Goal: Task Accomplishment & Management: Complete application form

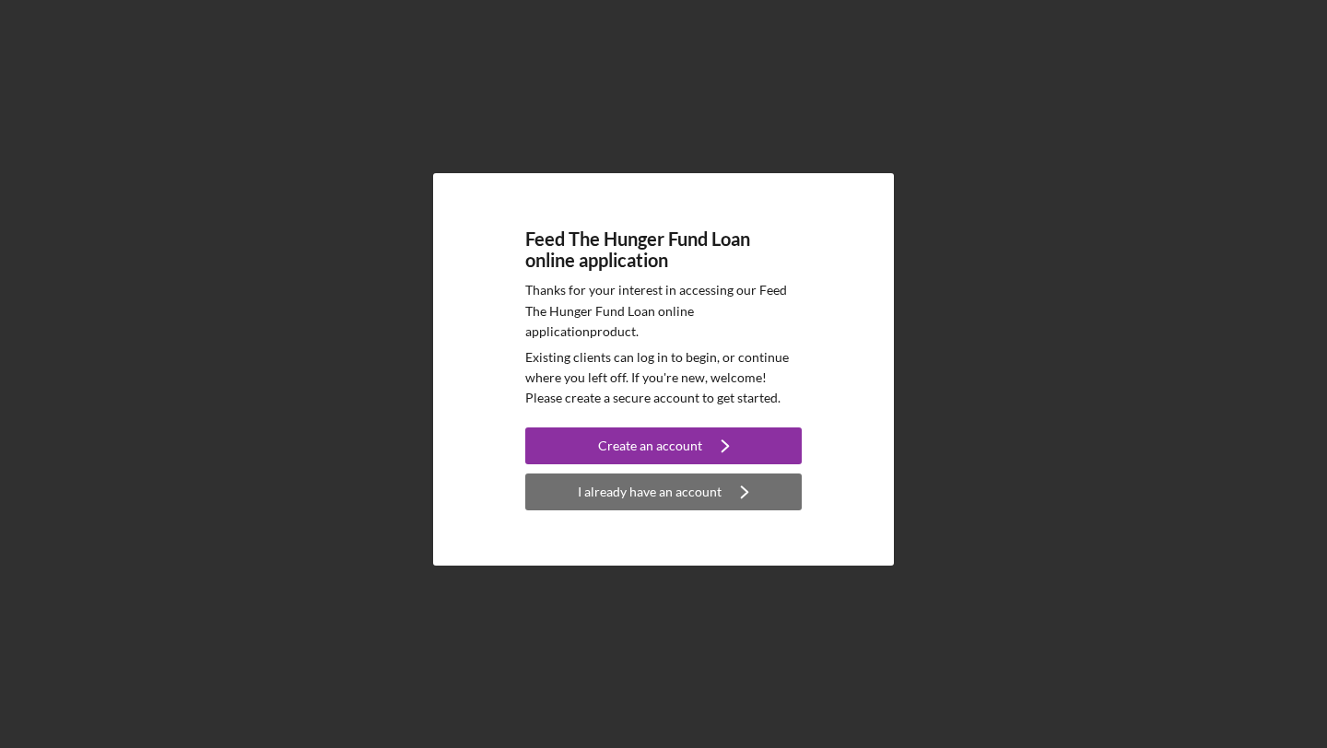
click at [660, 489] on div "I already have an account" at bounding box center [650, 492] width 144 height 37
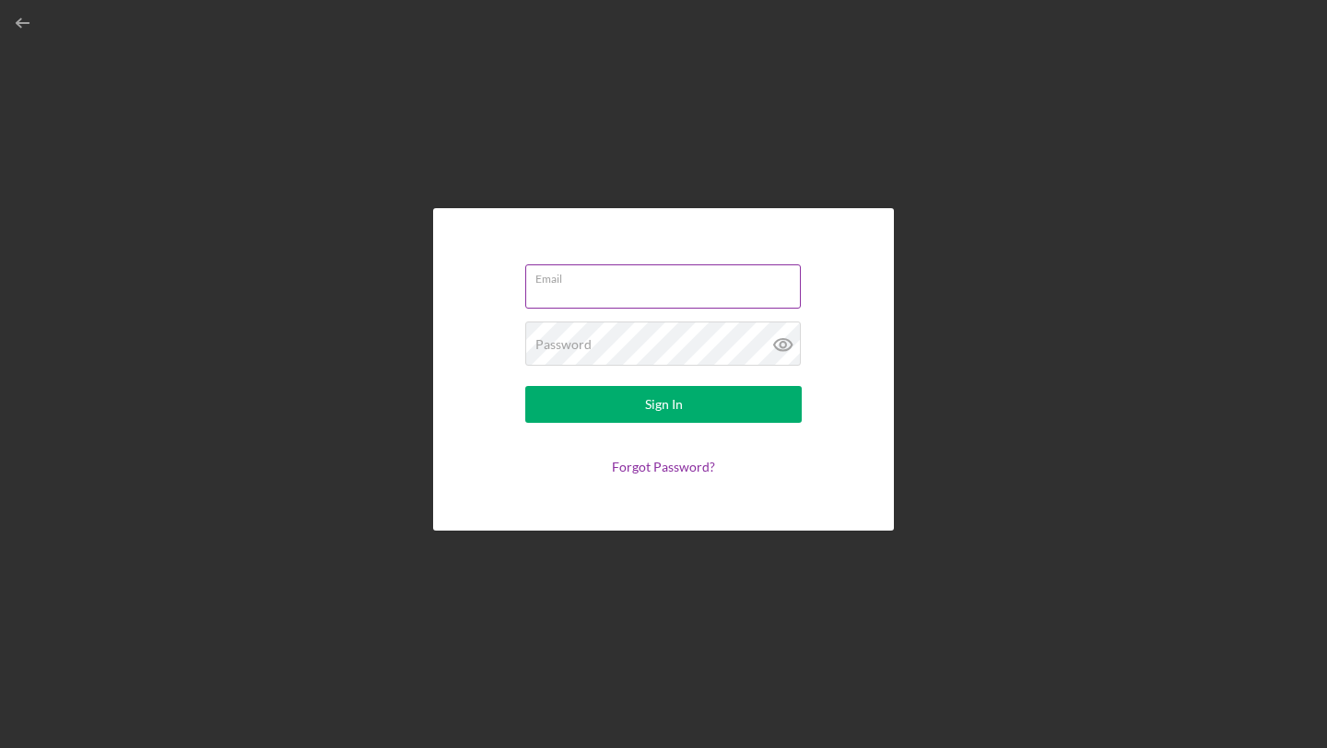
click at [591, 277] on div "Email" at bounding box center [663, 287] width 276 height 46
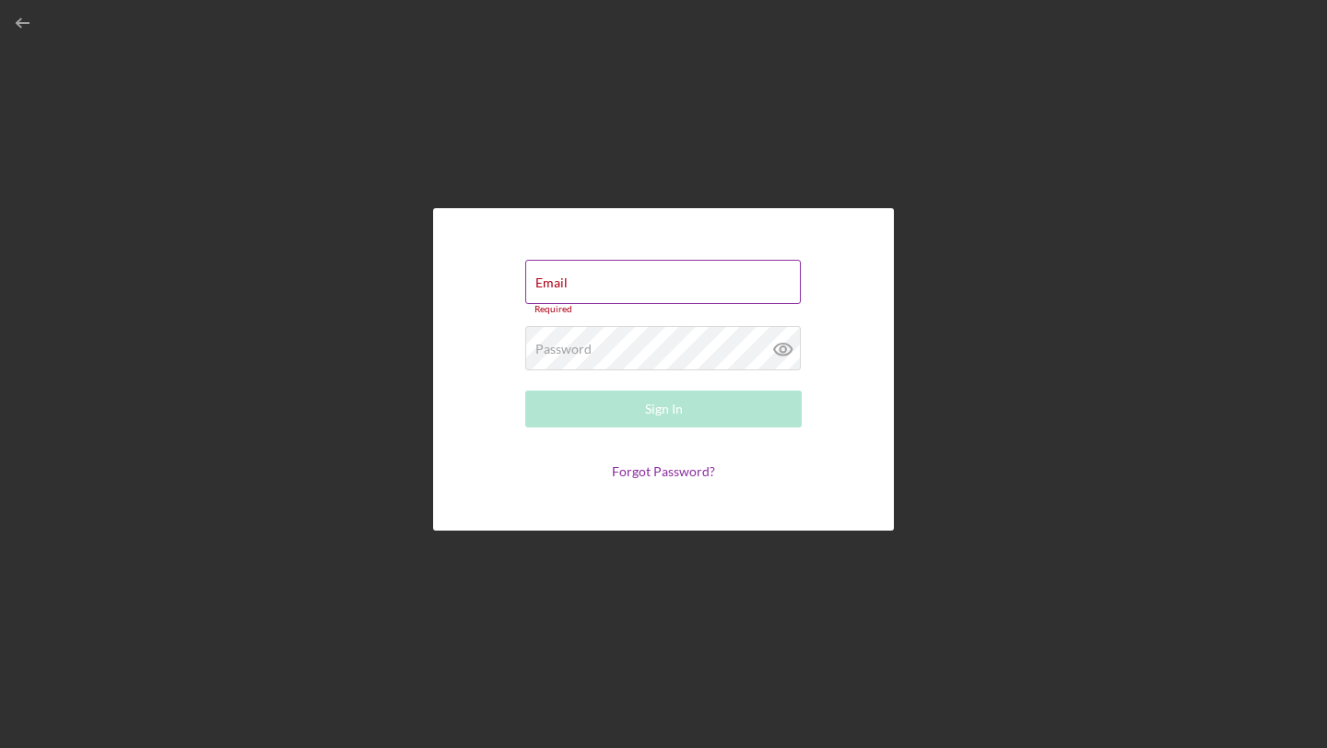
click at [595, 286] on input "Email" at bounding box center [662, 282] width 275 height 44
type input "[EMAIL_ADDRESS][DOMAIN_NAME]"
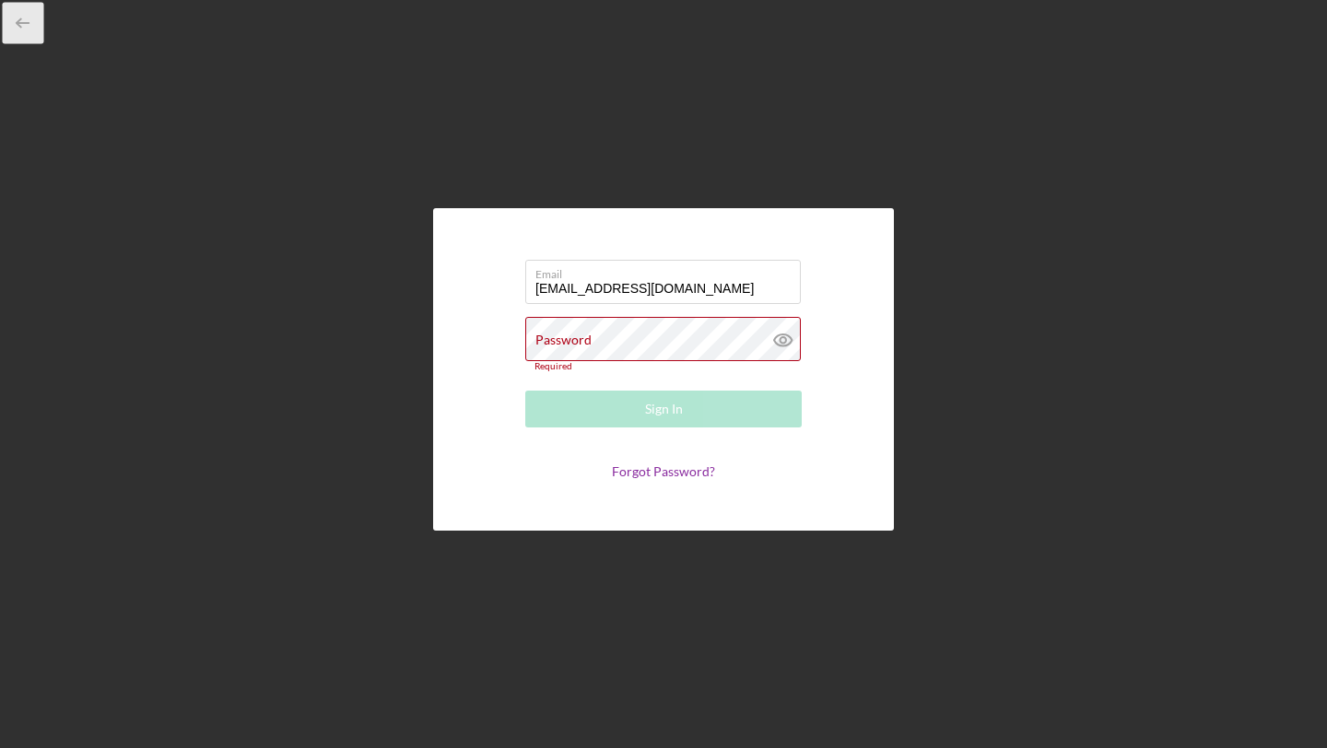
click at [18, 23] on line "button" at bounding box center [24, 23] width 12 height 0
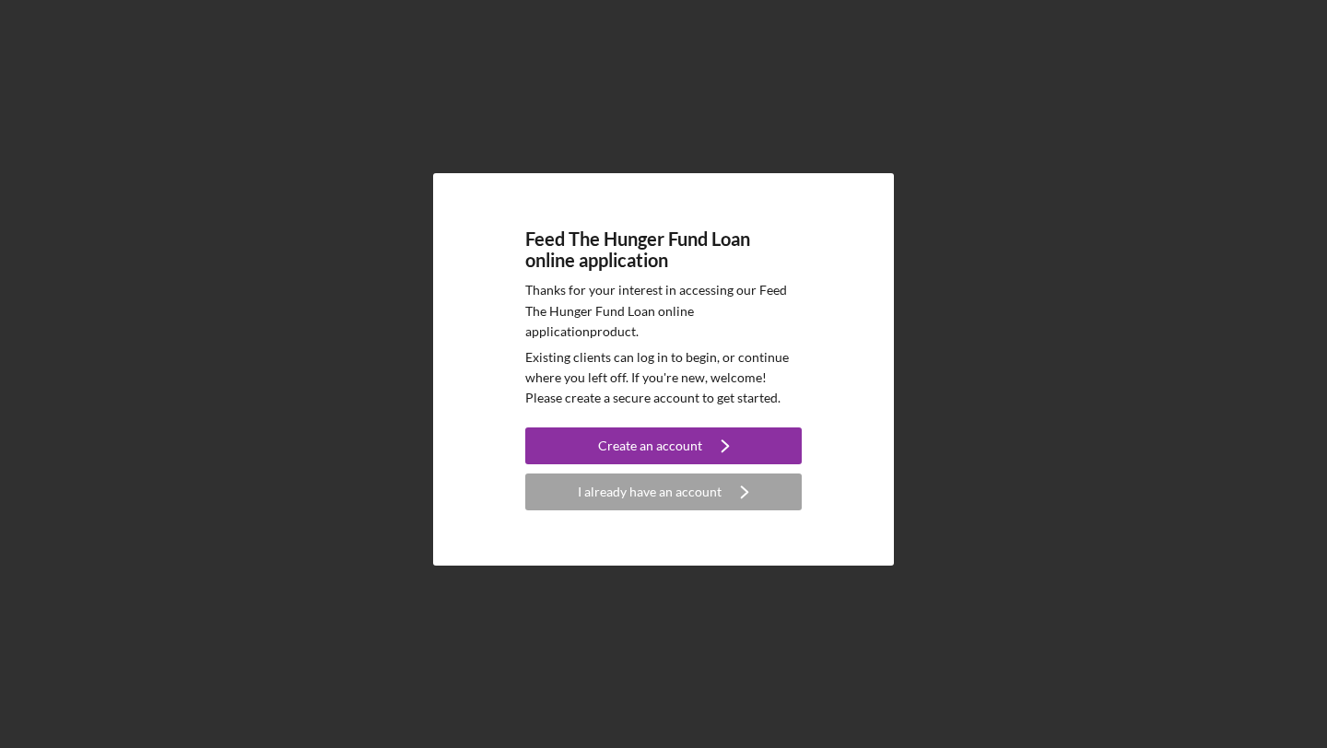
click at [686, 497] on div "I already have an account" at bounding box center [650, 492] width 144 height 37
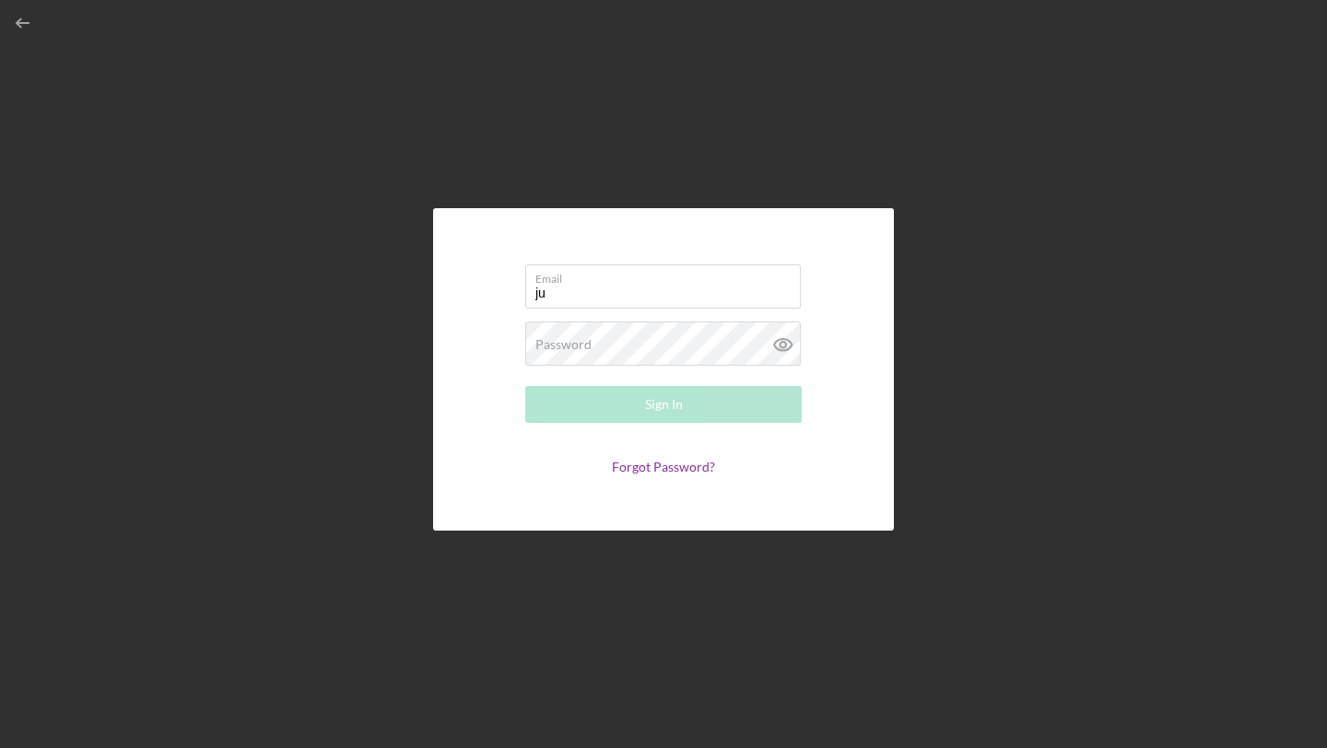
type input "[EMAIL_ADDRESS][DOMAIN_NAME]"
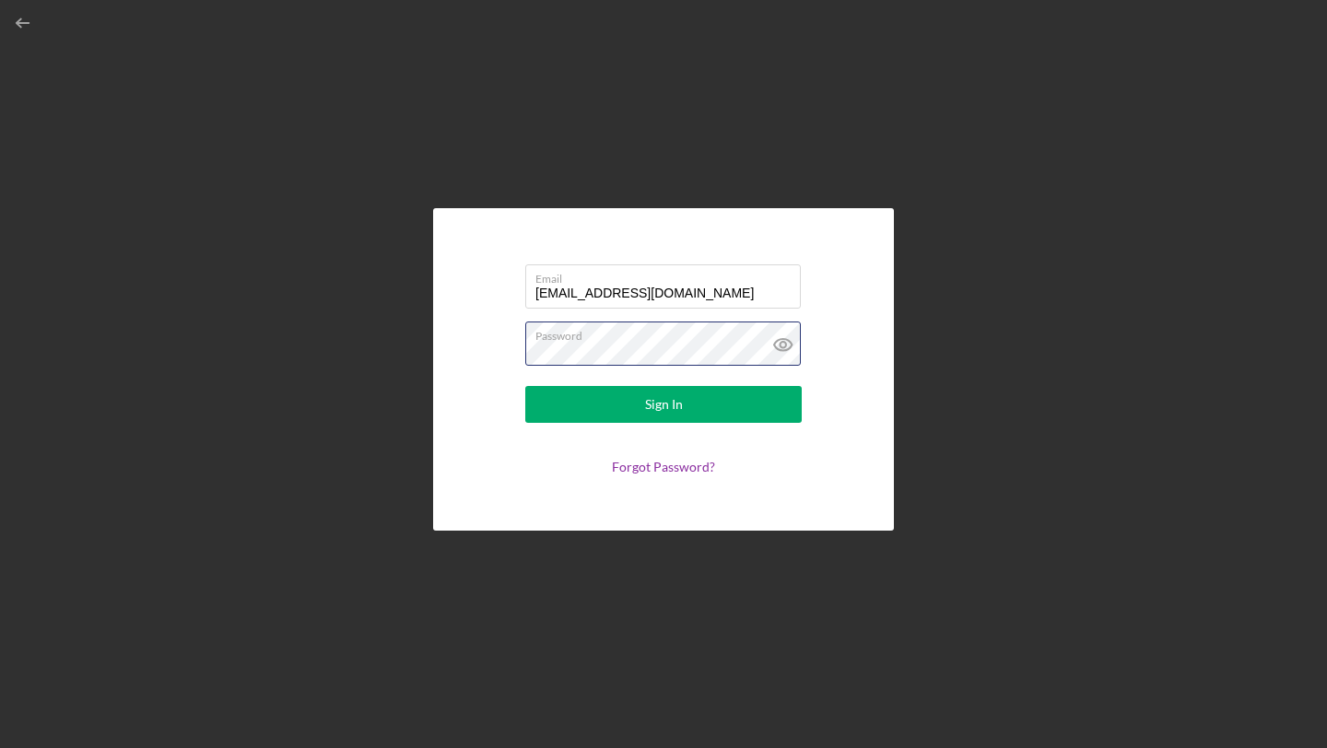
click at [525, 386] on button "Sign In" at bounding box center [663, 404] width 276 height 37
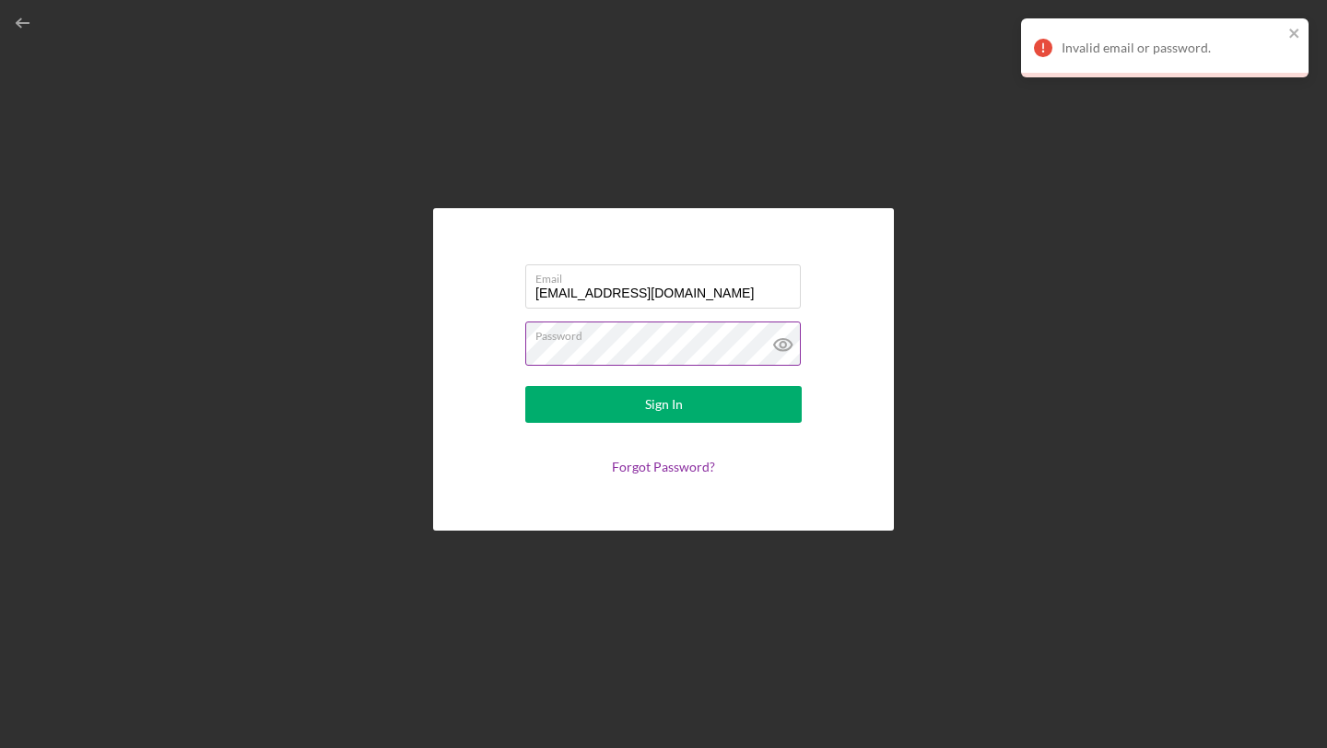
click at [792, 345] on icon at bounding box center [783, 345] width 46 height 46
click at [661, 333] on label "Password" at bounding box center [667, 332] width 265 height 20
click at [525, 386] on button "Sign In" at bounding box center [663, 404] width 276 height 37
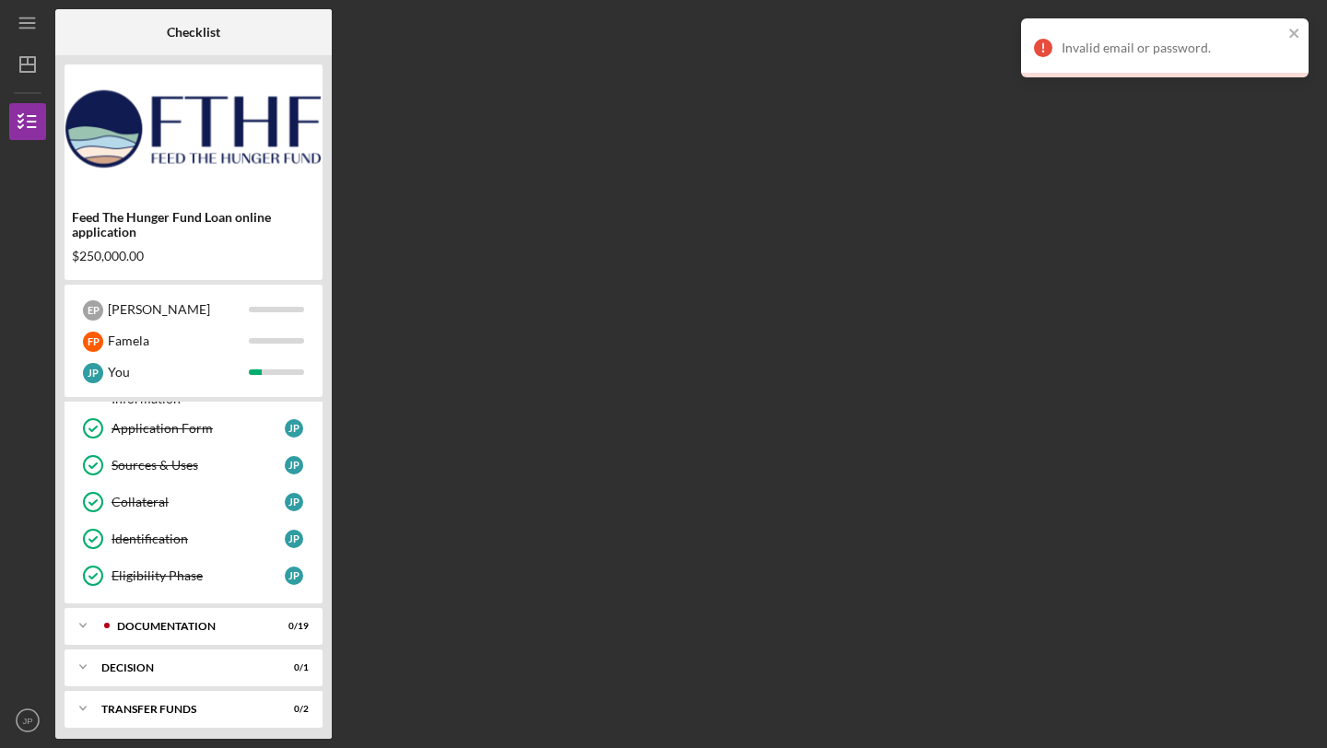
scroll to position [147, 0]
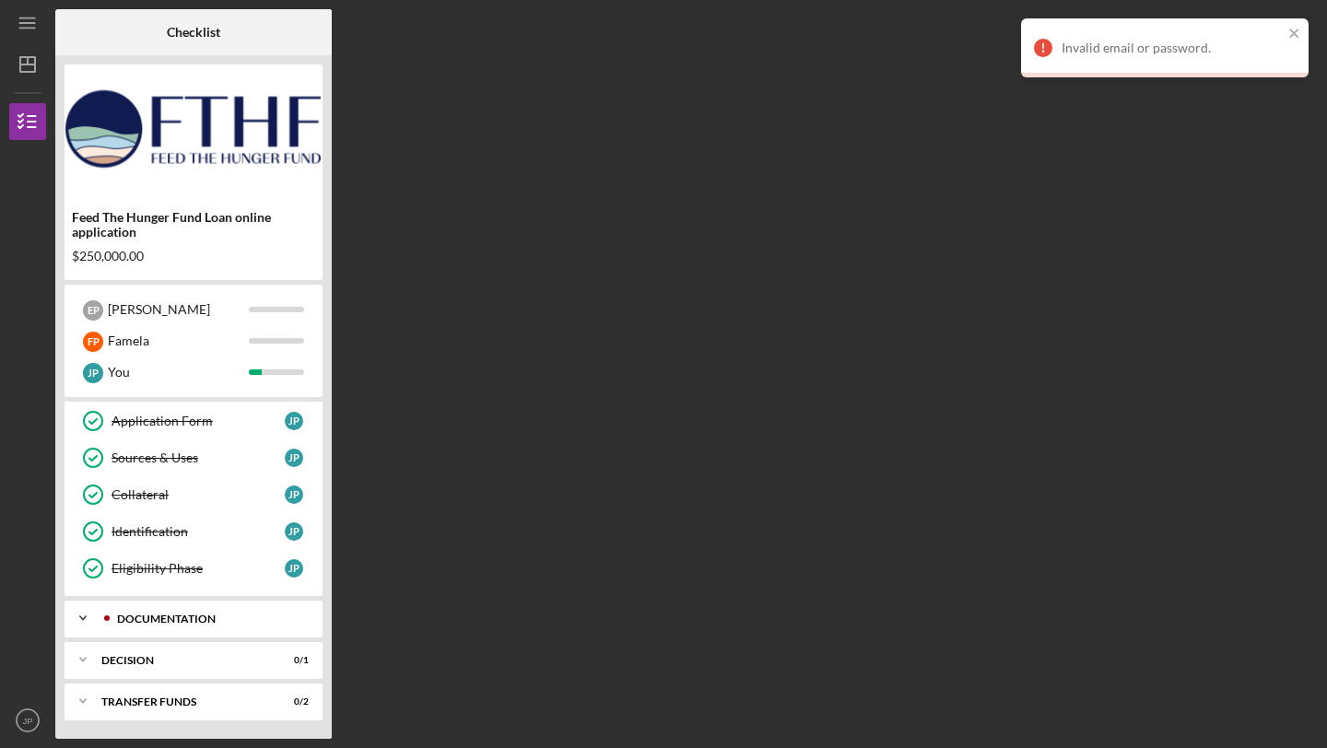
click at [199, 618] on div "Documentation" at bounding box center [208, 619] width 182 height 11
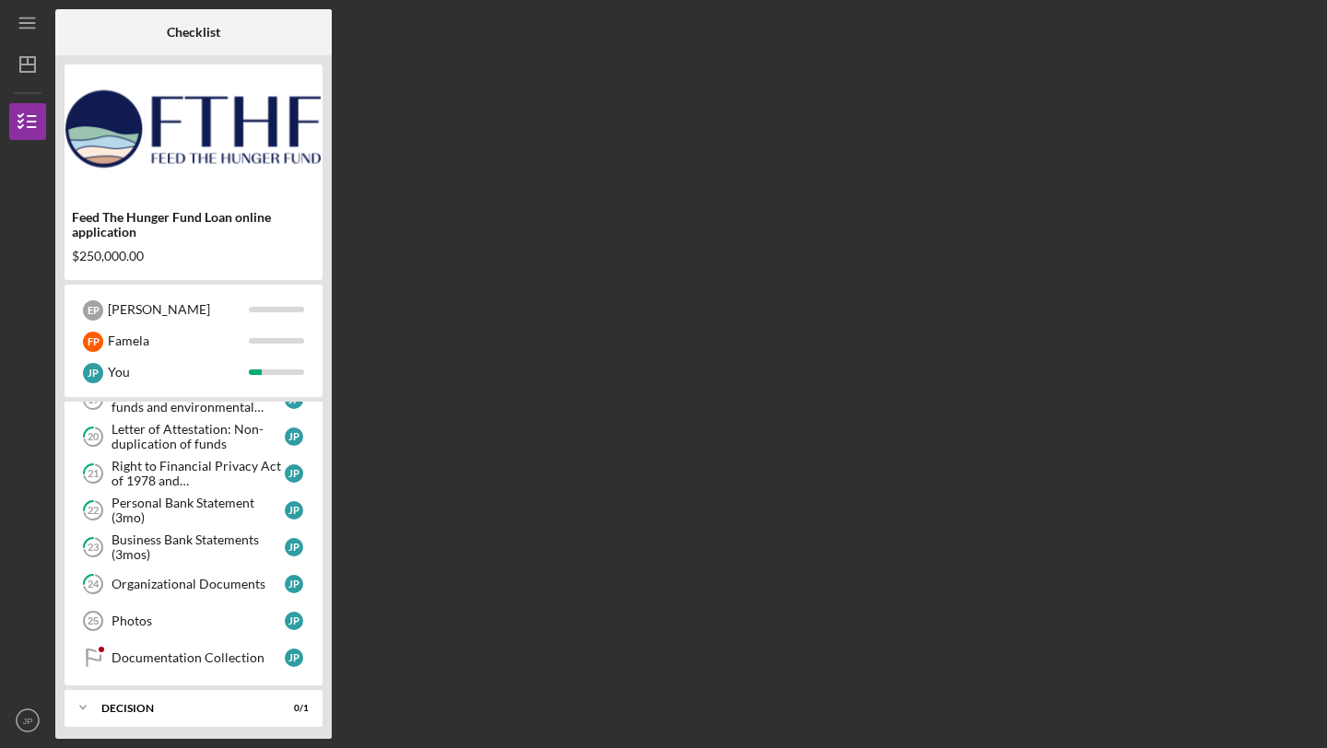
scroll to position [858, 0]
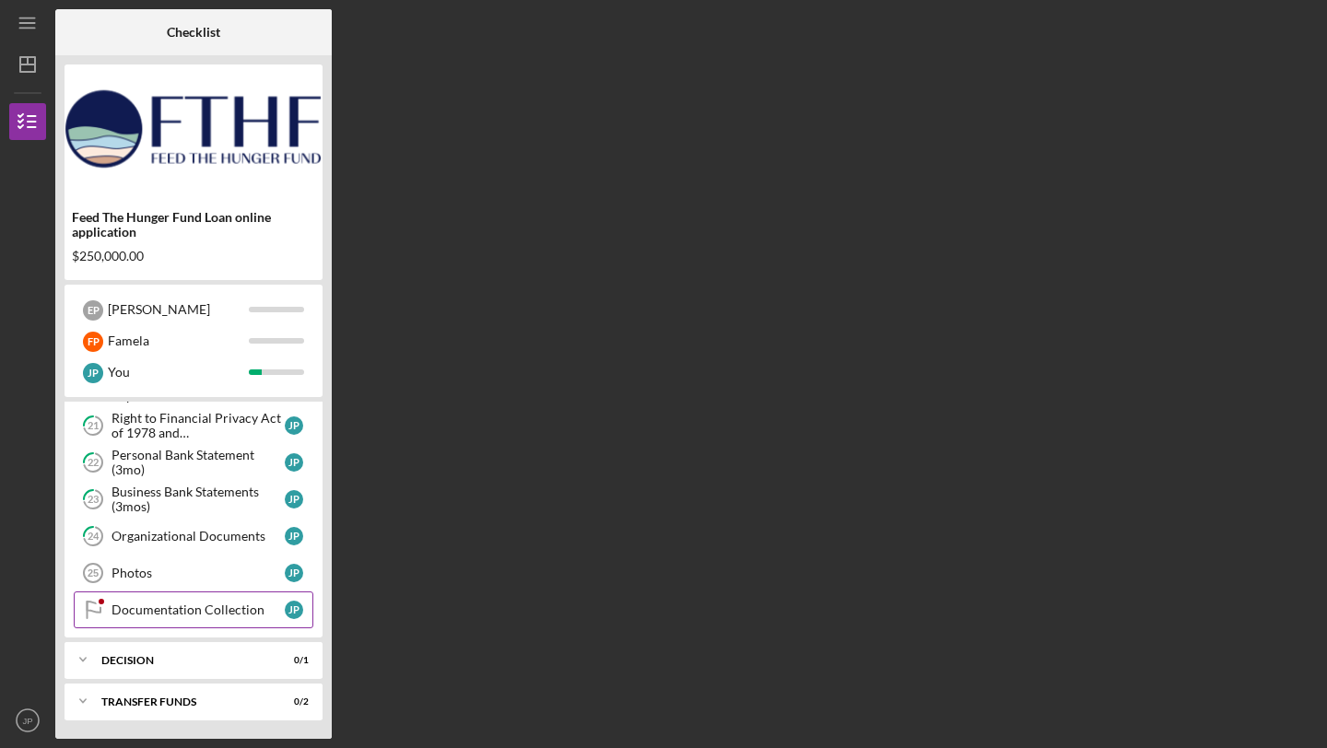
click at [203, 608] on div "Documentation Collection" at bounding box center [197, 610] width 173 height 15
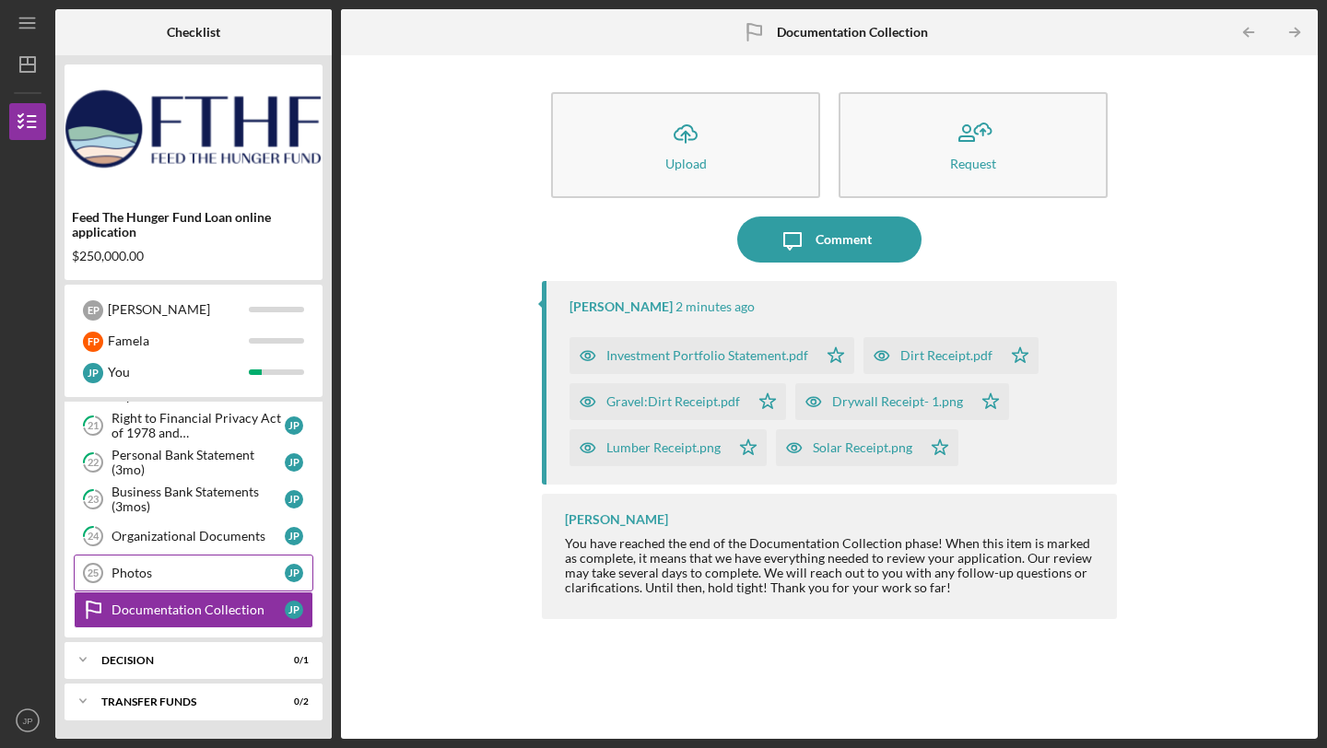
click at [173, 566] on div "Photos" at bounding box center [197, 573] width 173 height 15
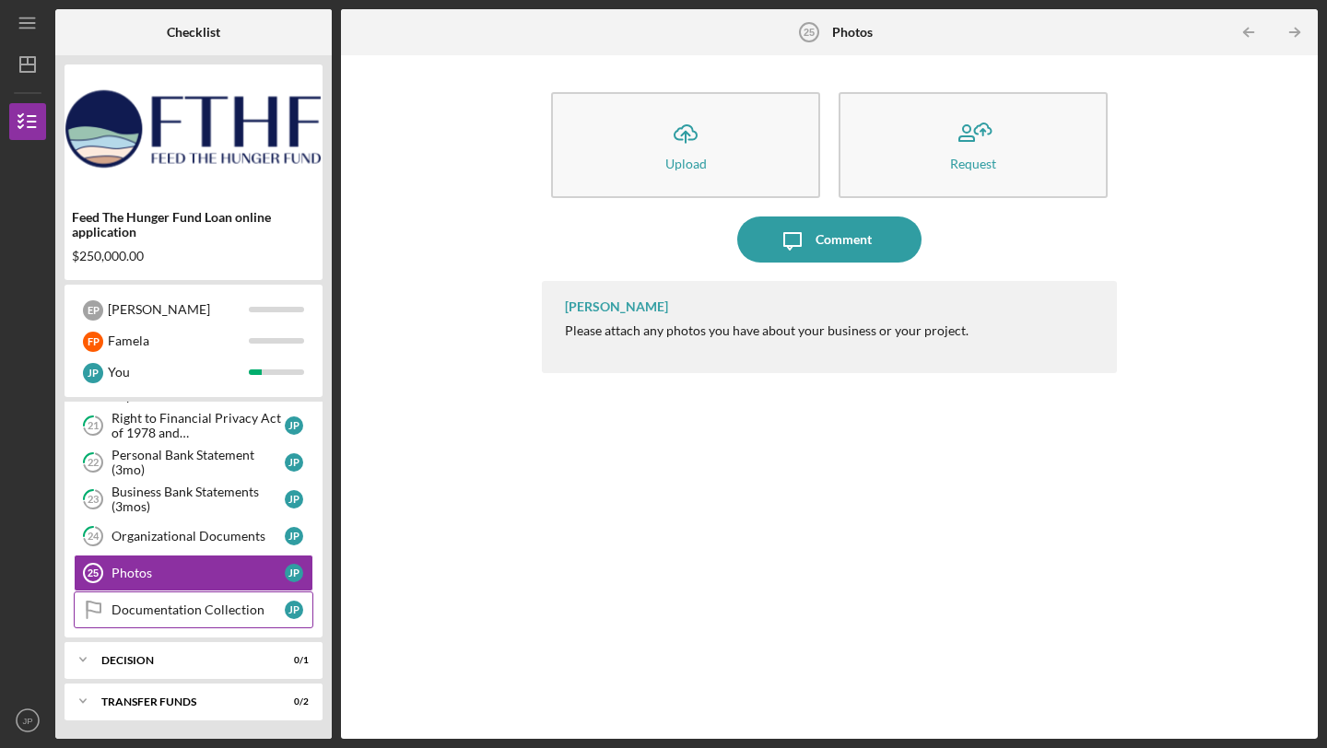
click at [193, 604] on div "Documentation Collection" at bounding box center [197, 610] width 173 height 15
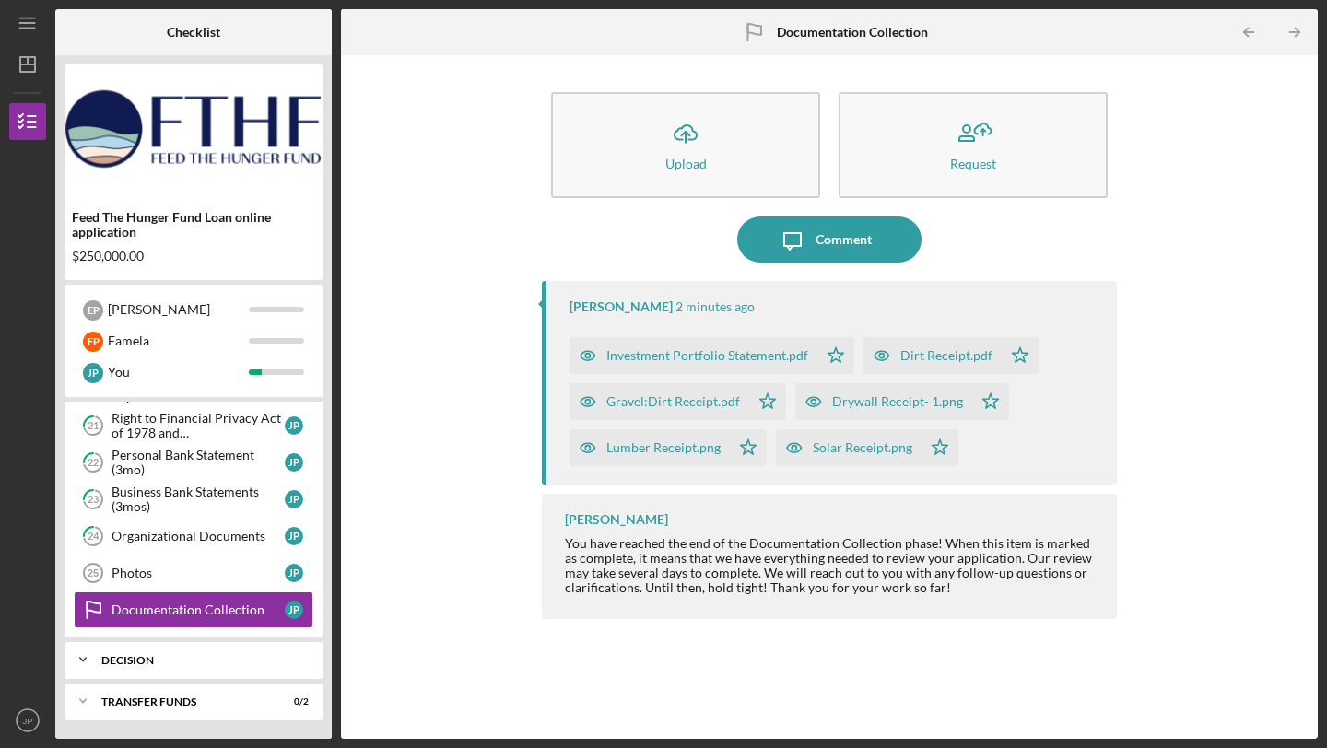
click at [174, 650] on div "Icon/Expander Decision 0 / 1" at bounding box center [193, 659] width 258 height 37
